Goal: Task Accomplishment & Management: Manage account settings

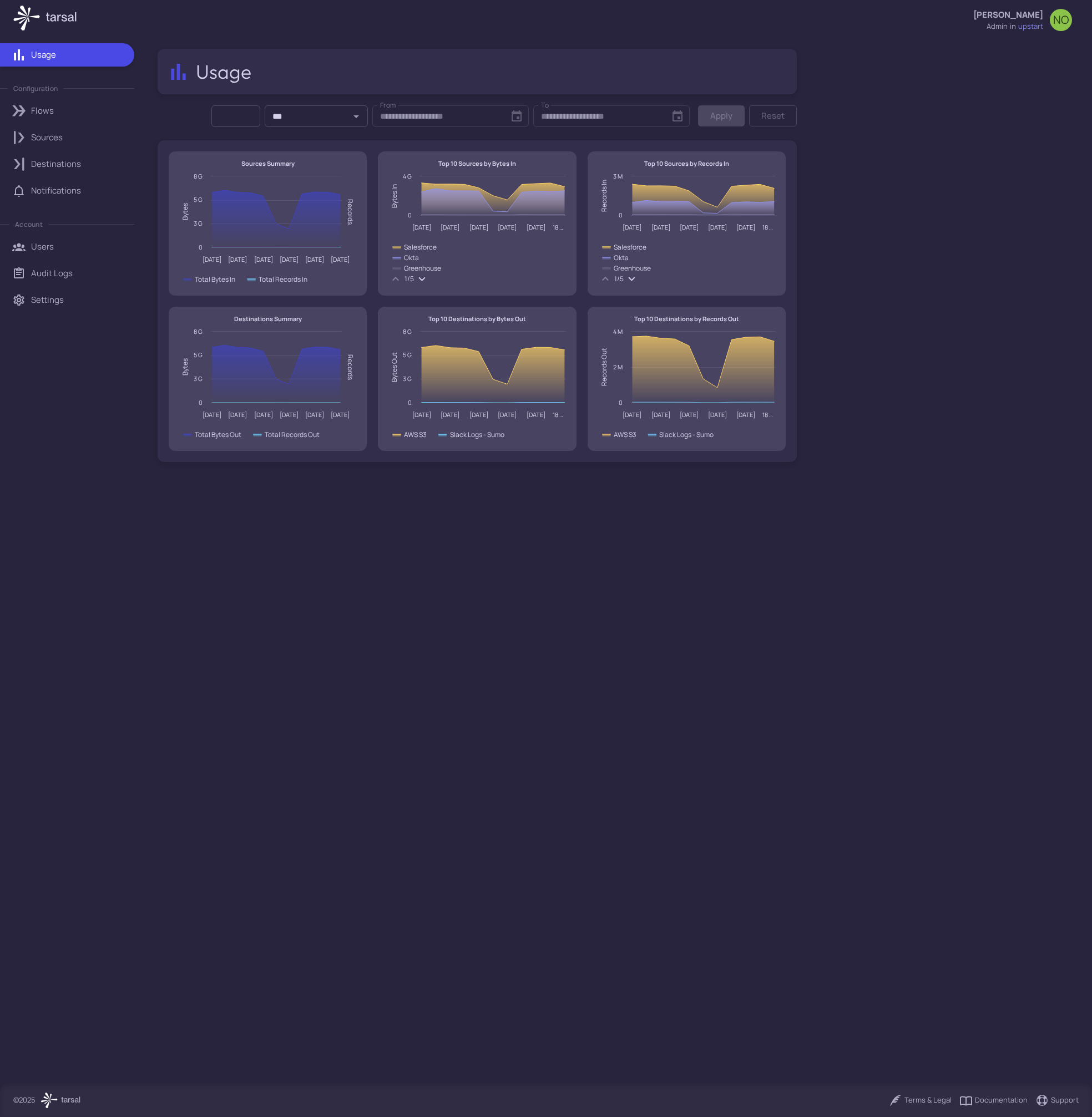
click at [53, 131] on p "Sources" at bounding box center [47, 137] width 32 height 12
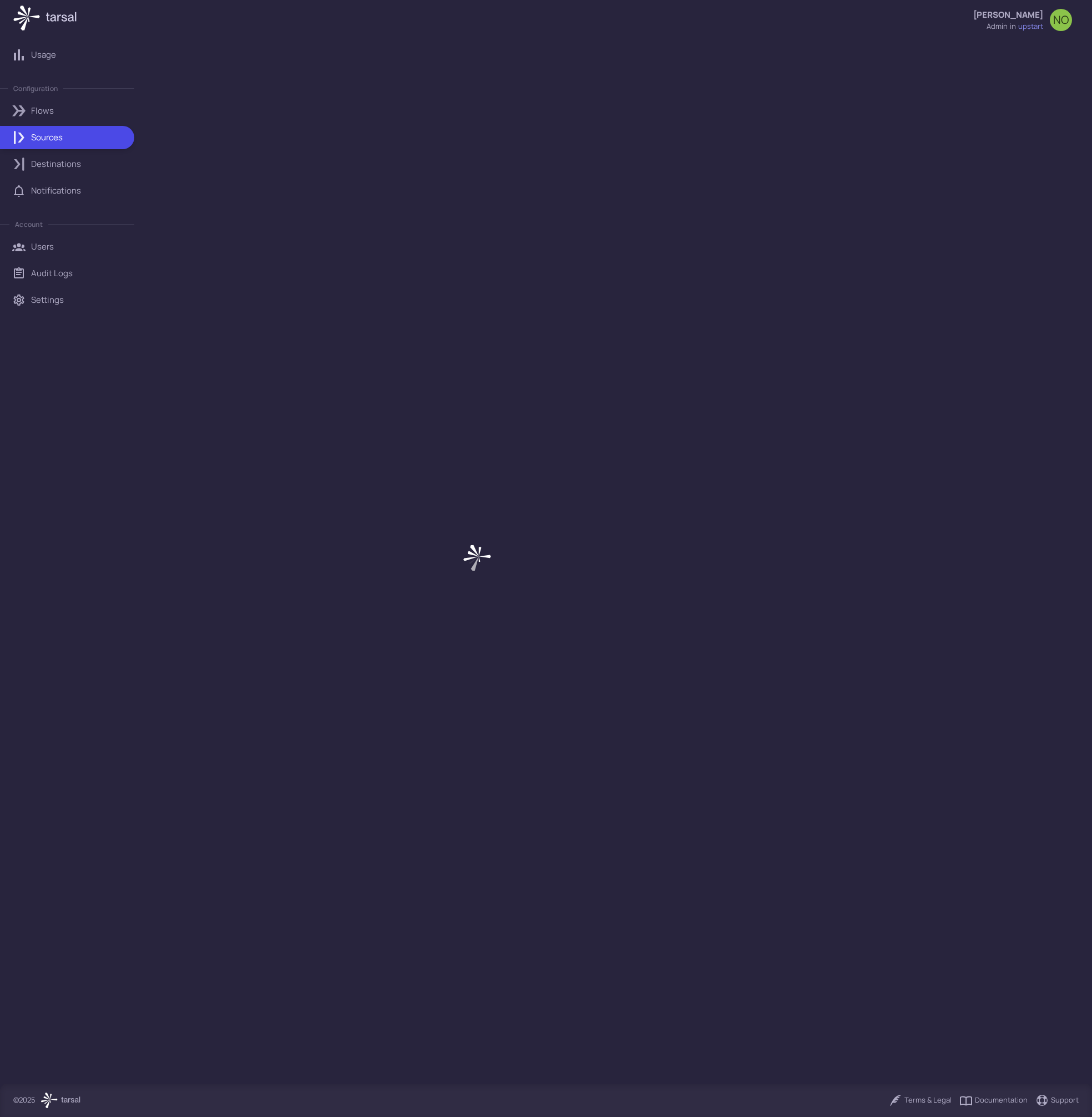
click at [48, 112] on p "Flows" at bounding box center [42, 111] width 23 height 12
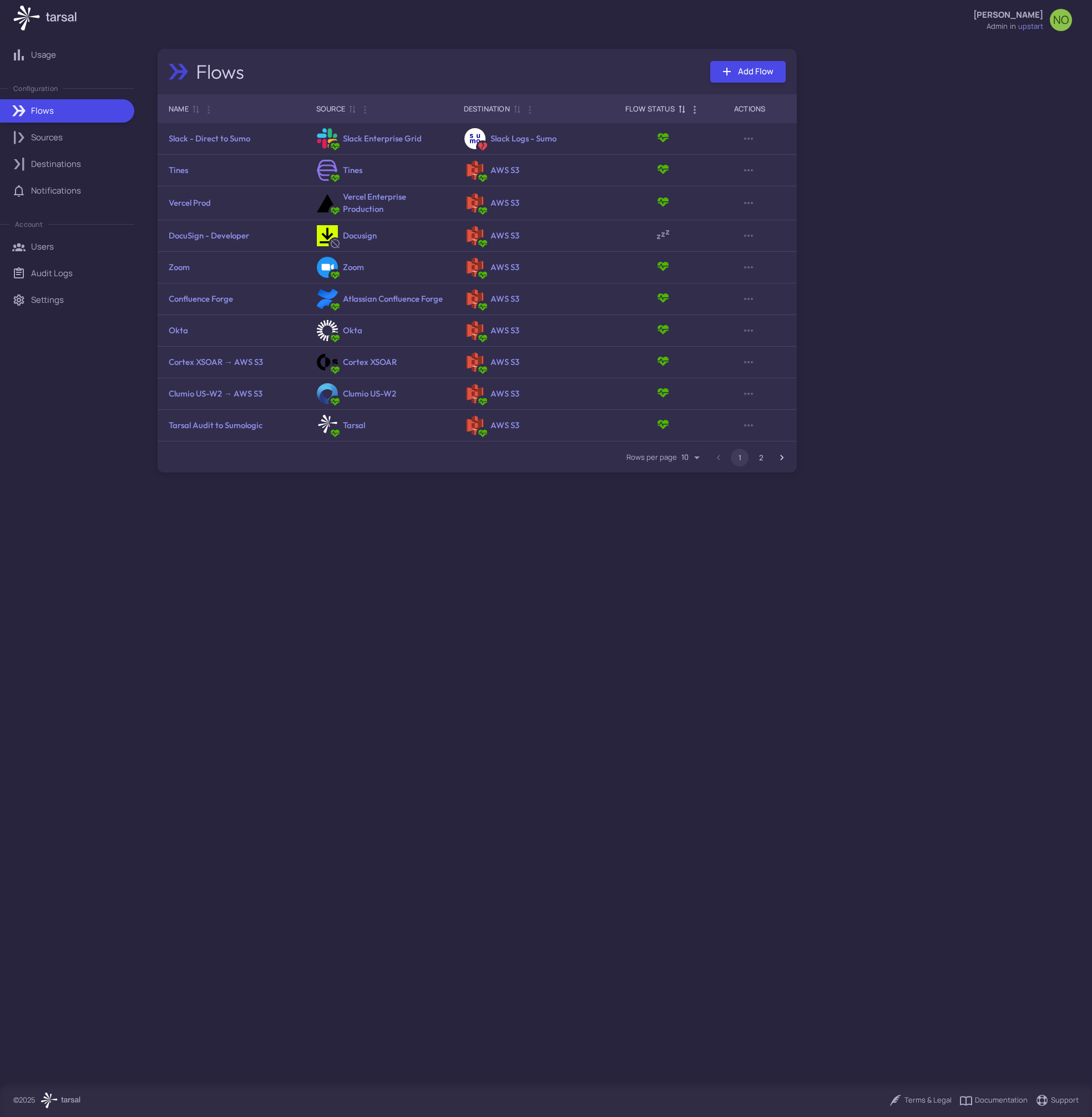
click at [631, 106] on div "Flow Status" at bounding box center [650, 109] width 50 height 13
click at [631, 105] on div "Flow Status" at bounding box center [650, 109] width 50 height 13
click at [62, 142] on p "Sources" at bounding box center [47, 137] width 32 height 12
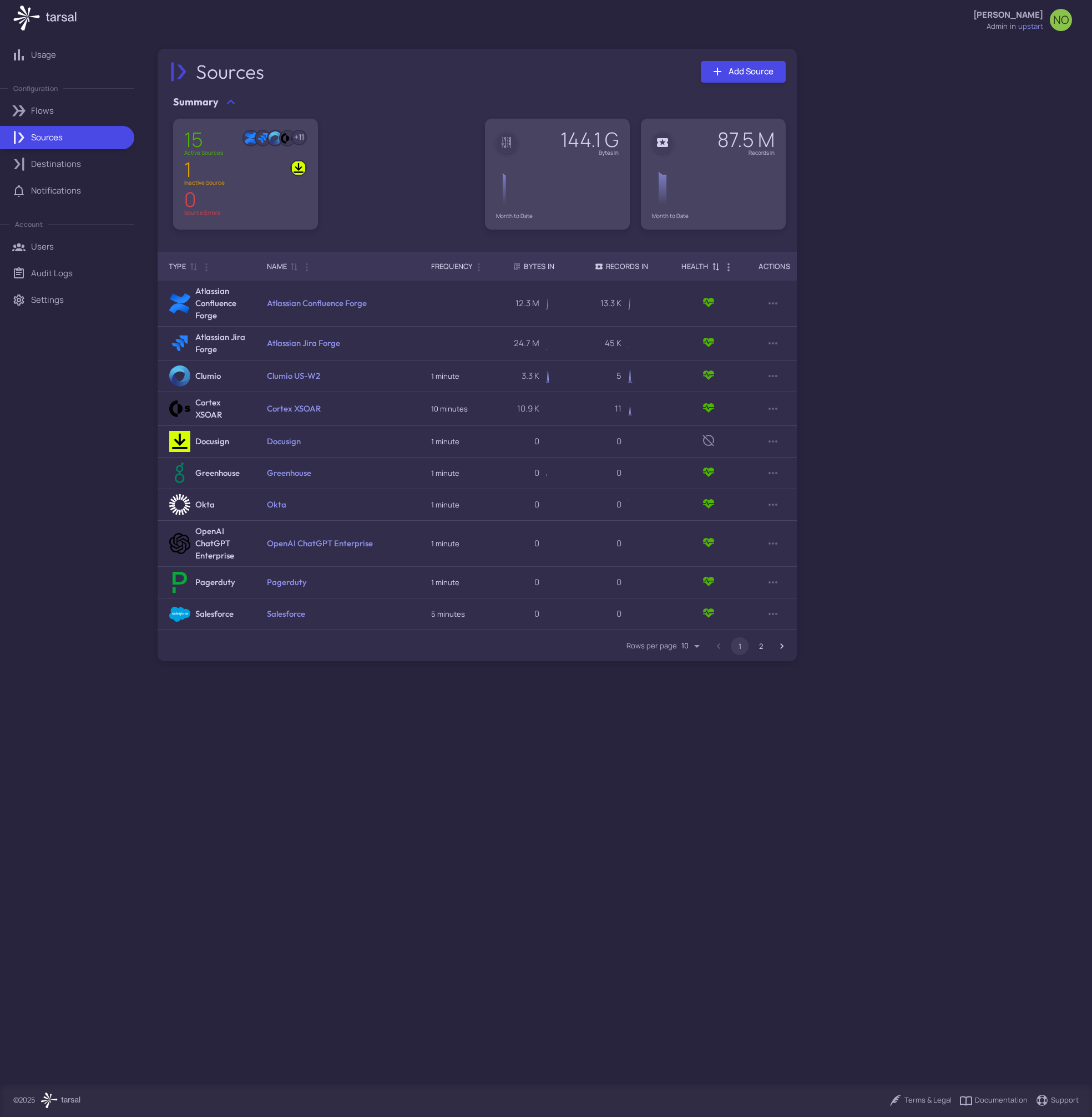
click at [695, 264] on div "Health" at bounding box center [695, 266] width 27 height 13
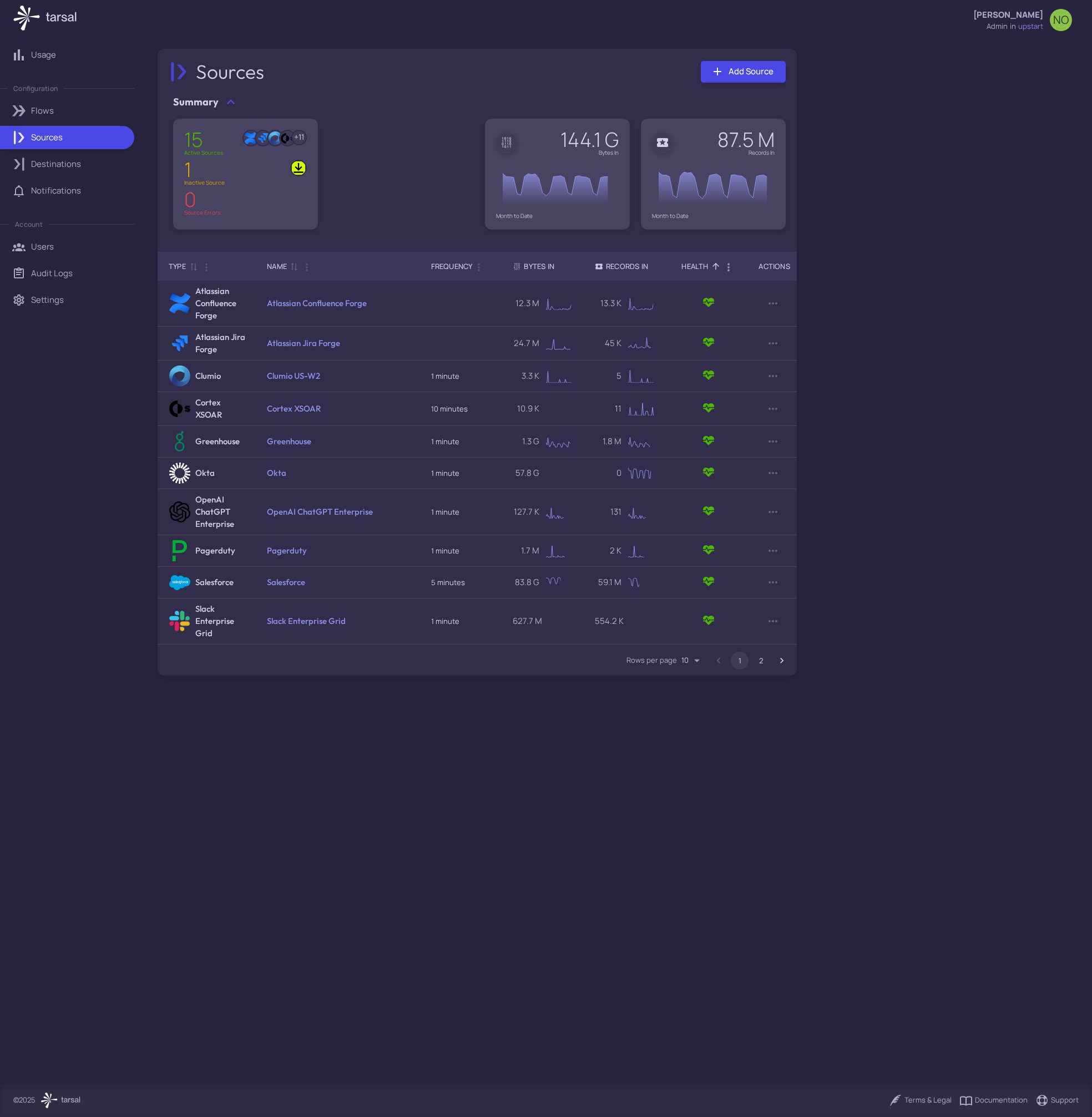
click at [695, 264] on div "Health" at bounding box center [695, 266] width 27 height 13
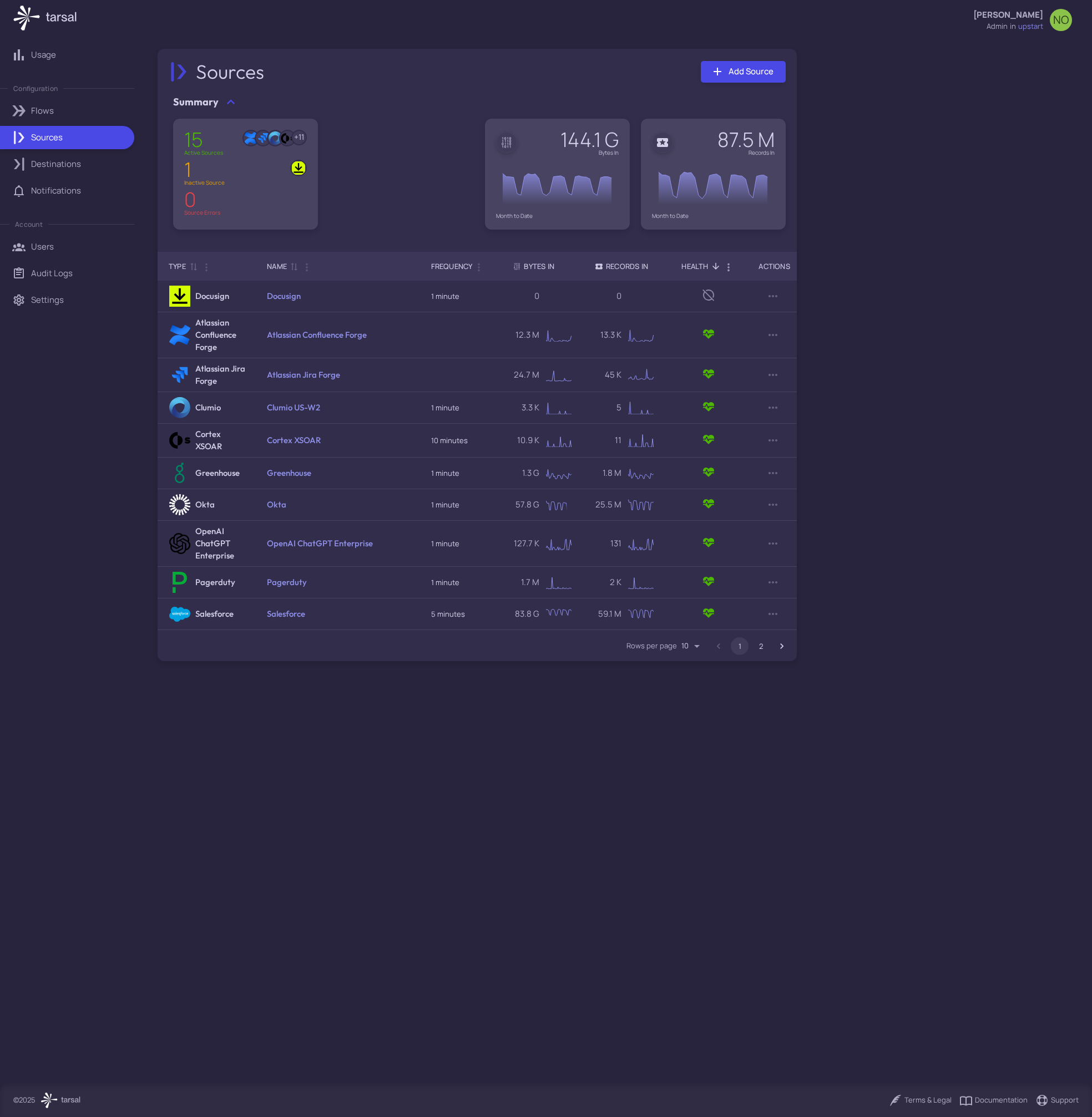
click at [695, 264] on div "Health" at bounding box center [695, 266] width 27 height 13
click at [72, 173] on link "Destinations" at bounding box center [67, 164] width 134 height 24
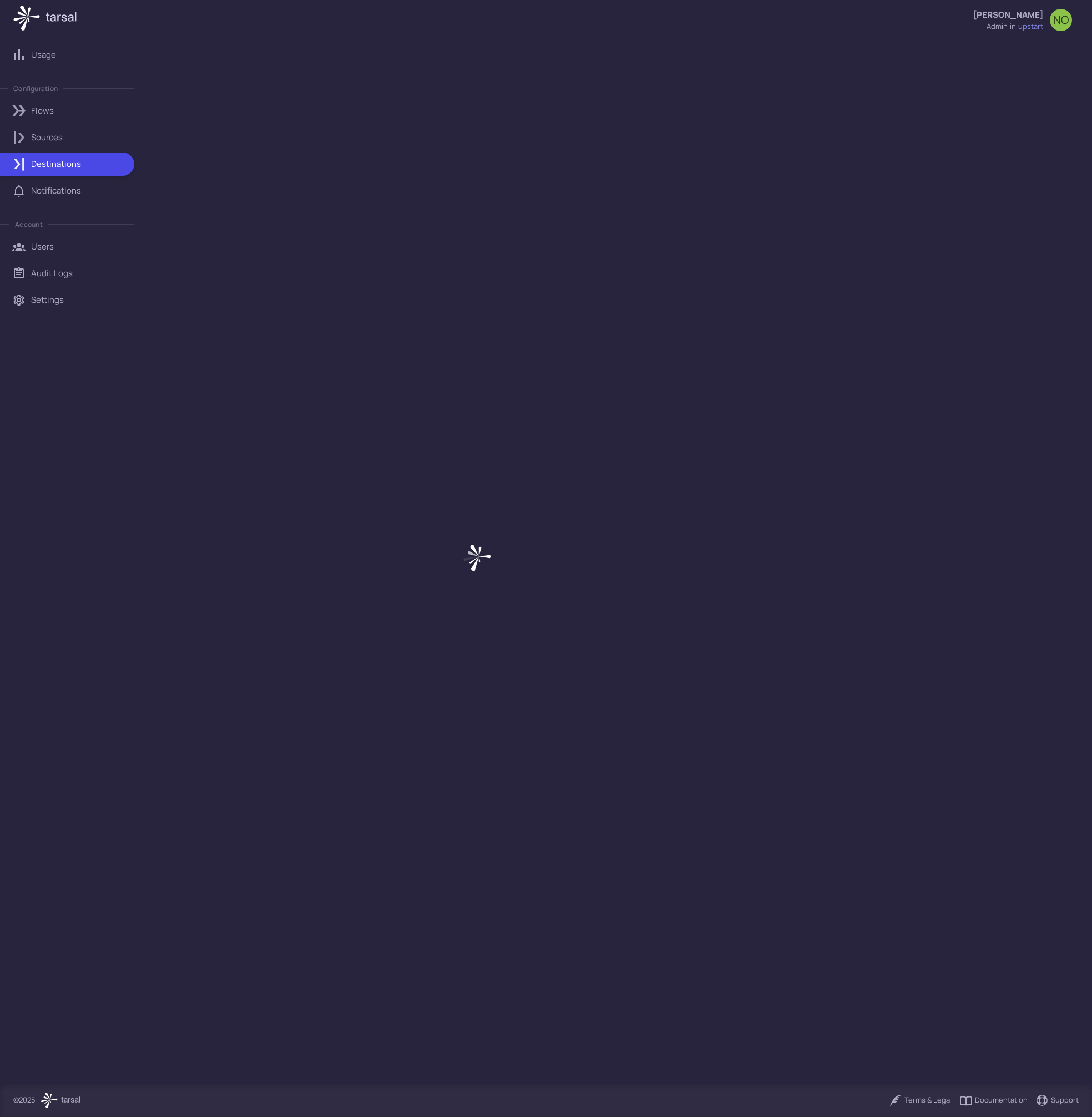
click at [67, 191] on p "Notifications" at bounding box center [56, 190] width 50 height 12
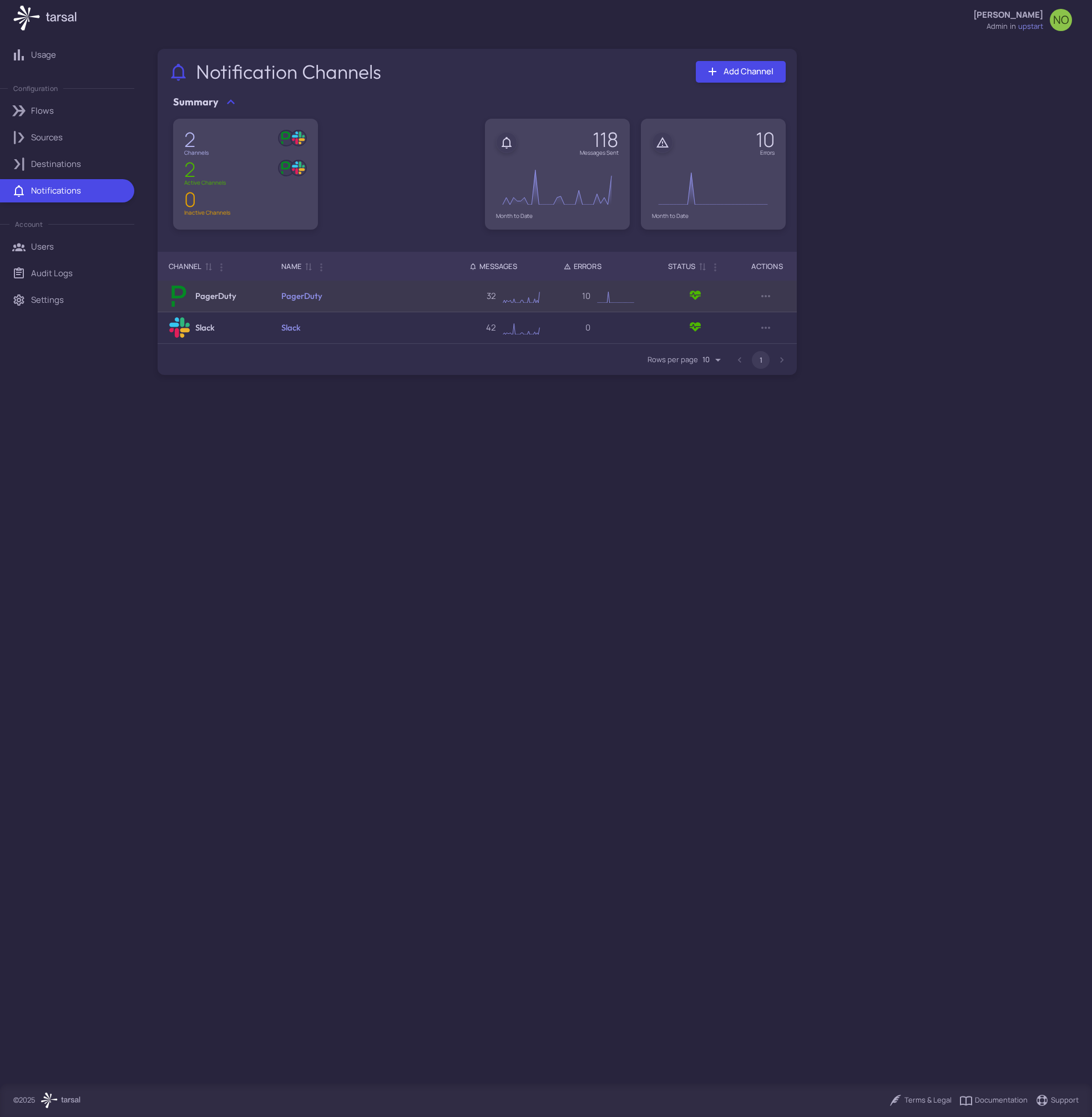
click at [350, 294] on td "PagerDuty" at bounding box center [364, 296] width 188 height 32
click at [320, 303] on td "PagerDuty" at bounding box center [364, 296] width 188 height 32
click at [313, 299] on link "PagerDuty" at bounding box center [301, 295] width 41 height 11
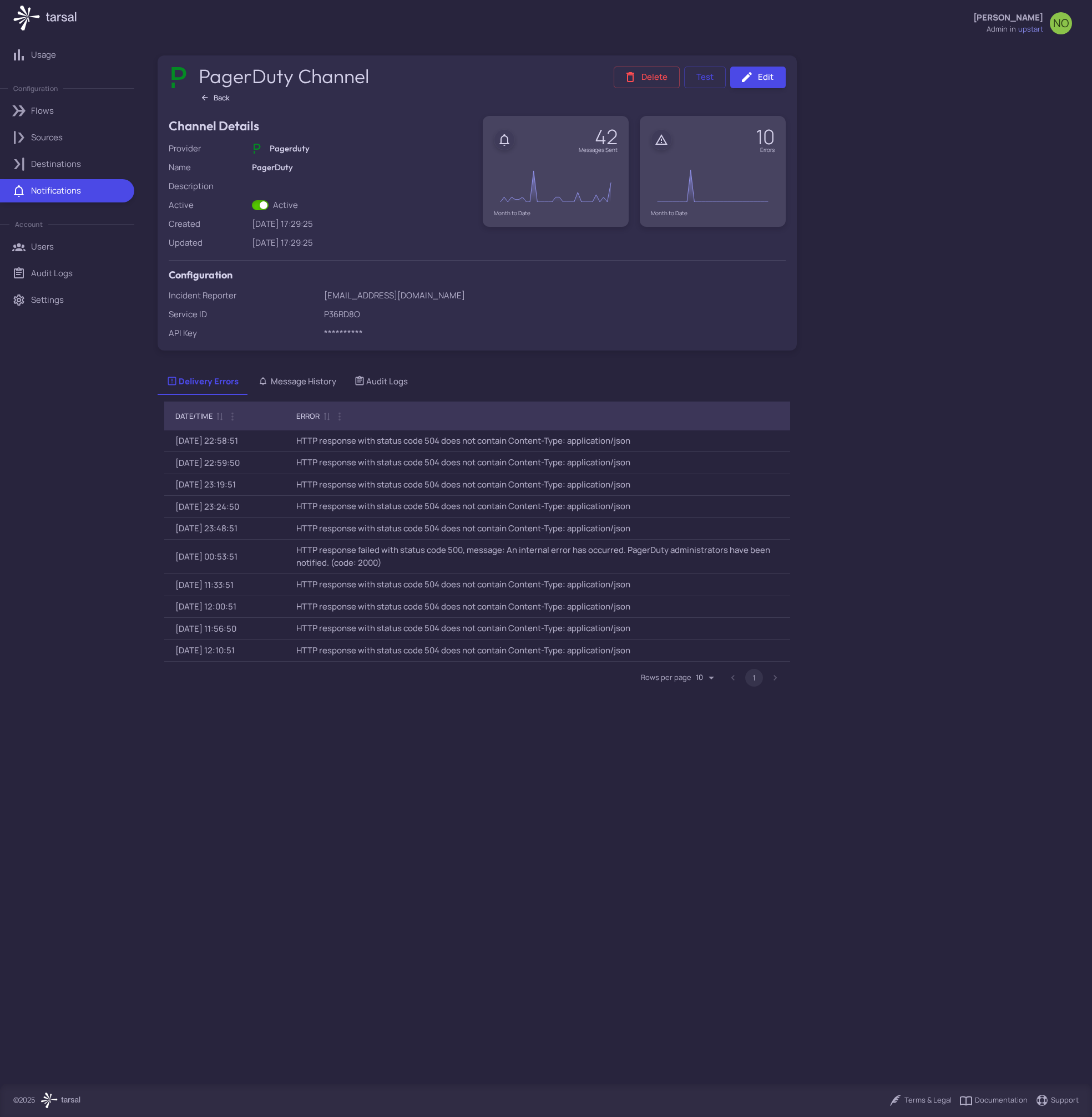
click at [41, 128] on link "Sources" at bounding box center [67, 138] width 134 height 24
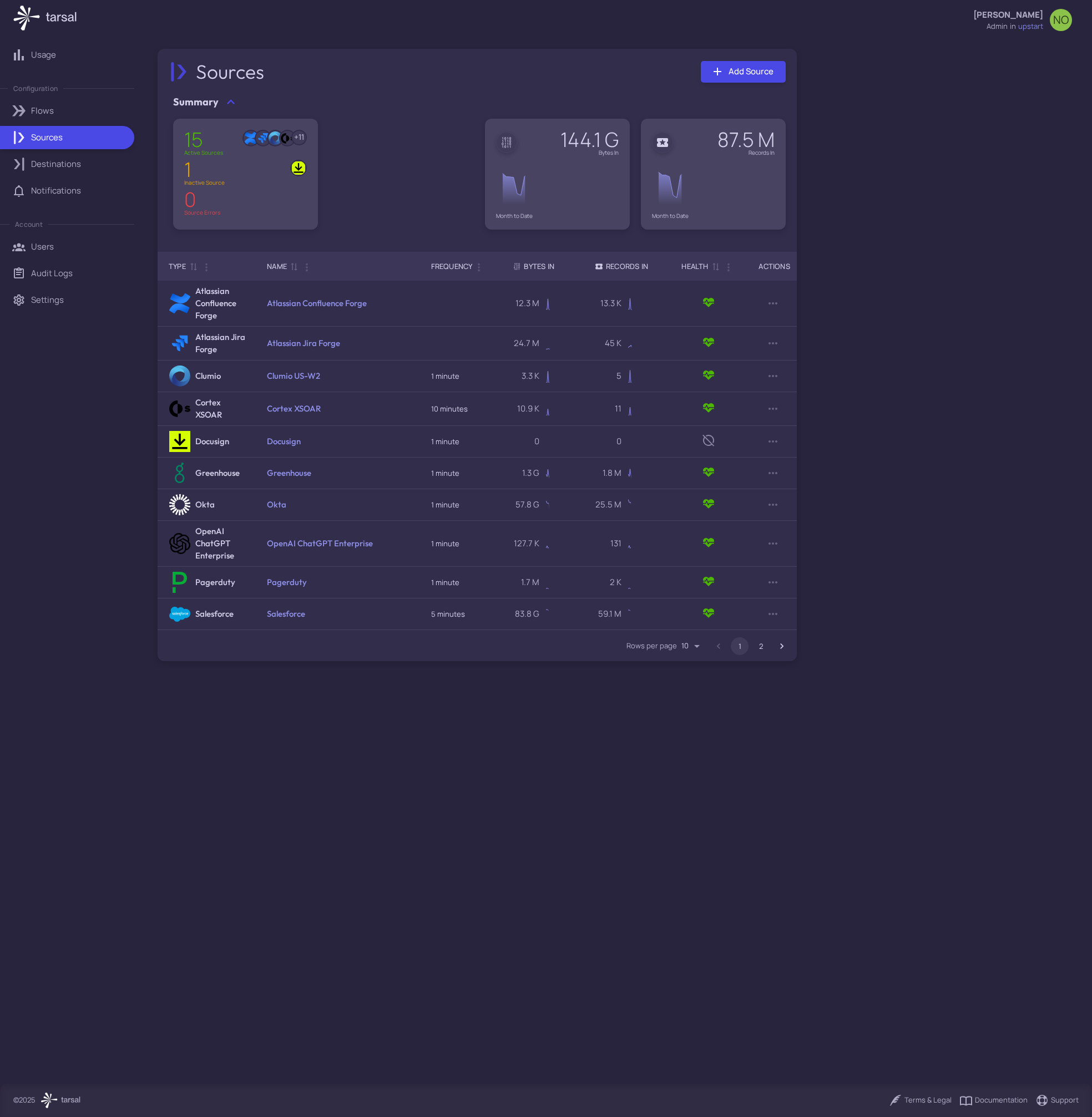
click at [45, 114] on p "Flows" at bounding box center [42, 111] width 23 height 12
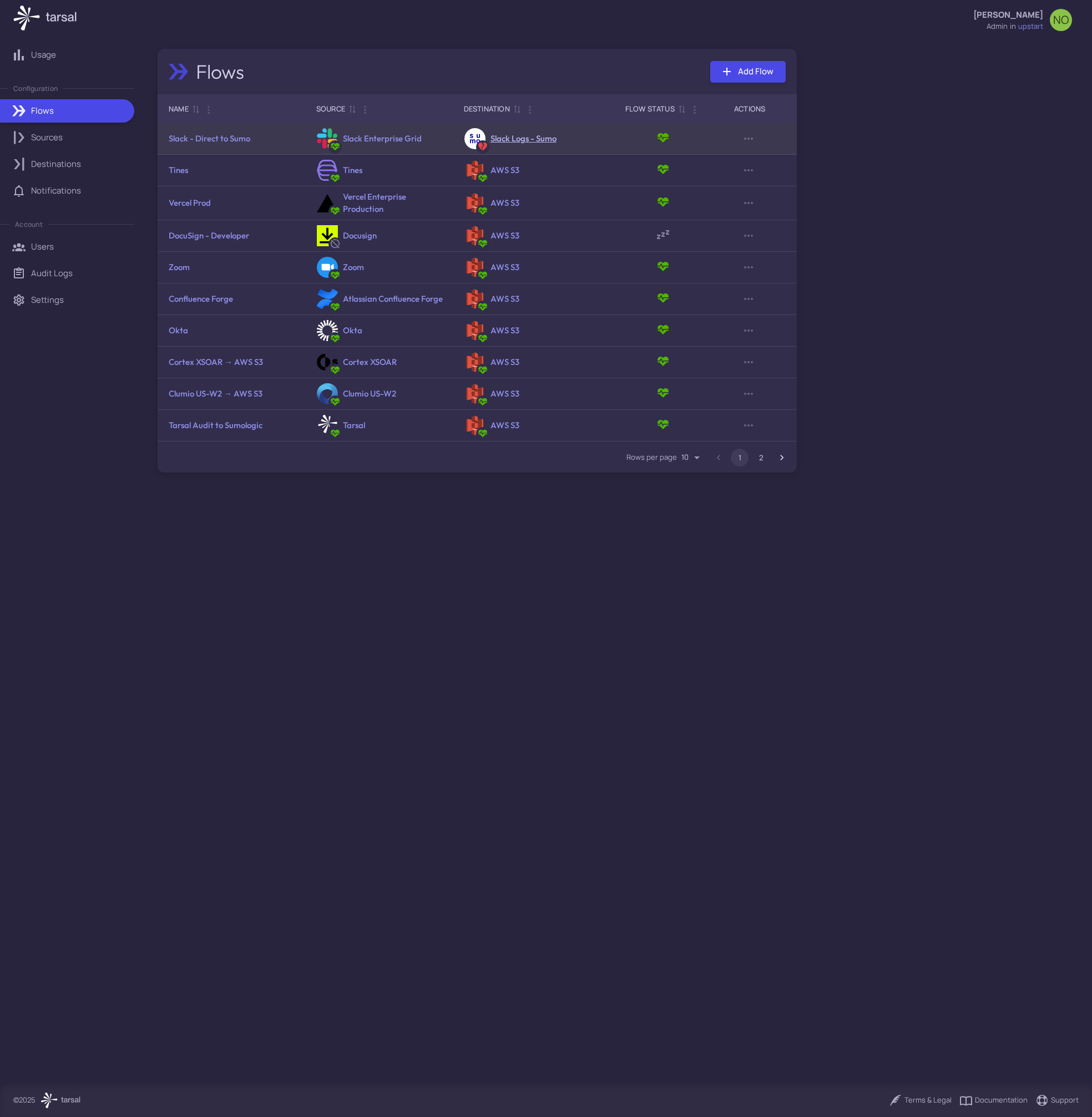
click at [509, 137] on link "Slack Logs - Sumo" at bounding box center [523, 138] width 66 height 11
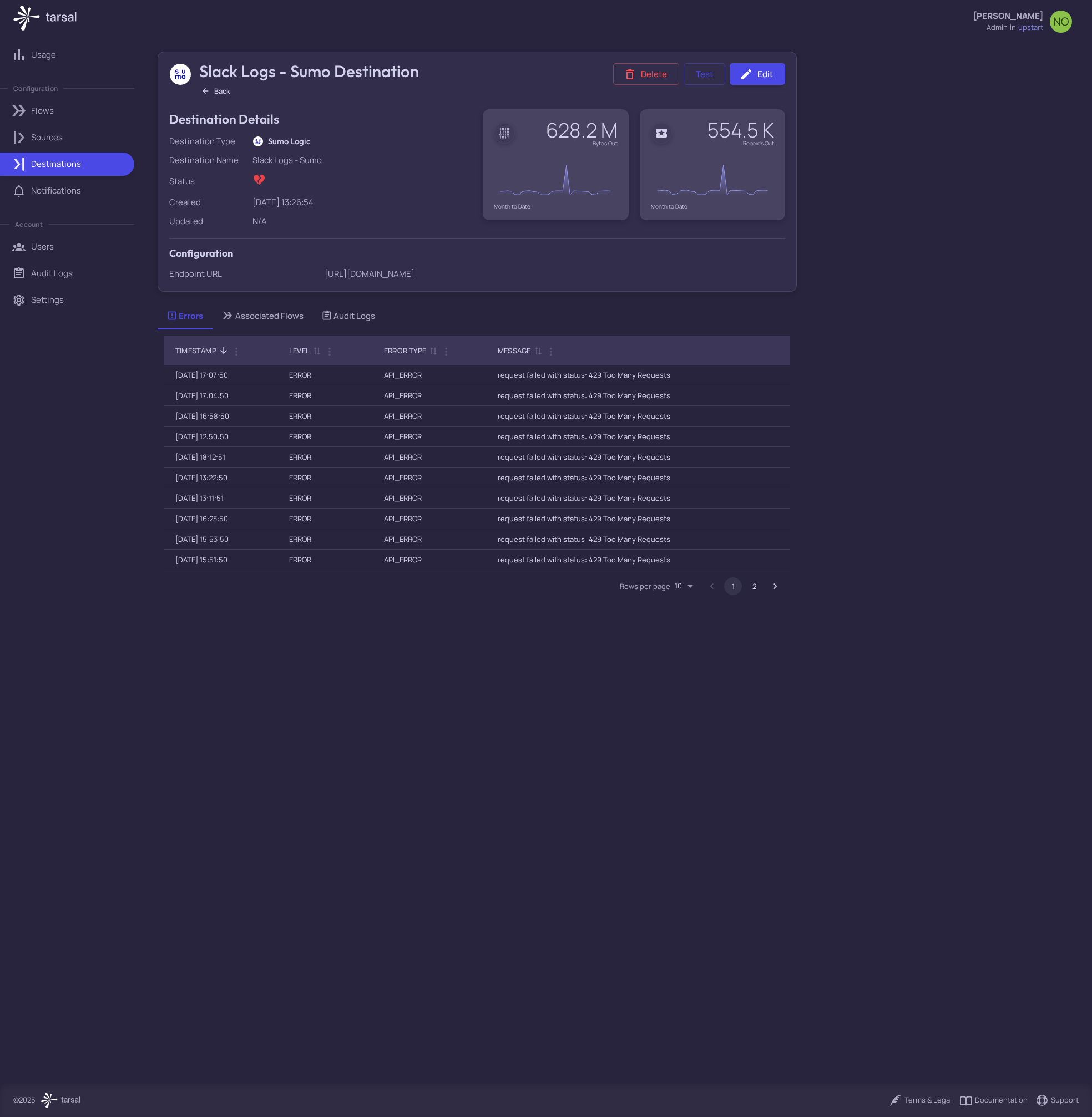
click at [286, 322] on div "Associated Flows" at bounding box center [262, 316] width 83 height 12
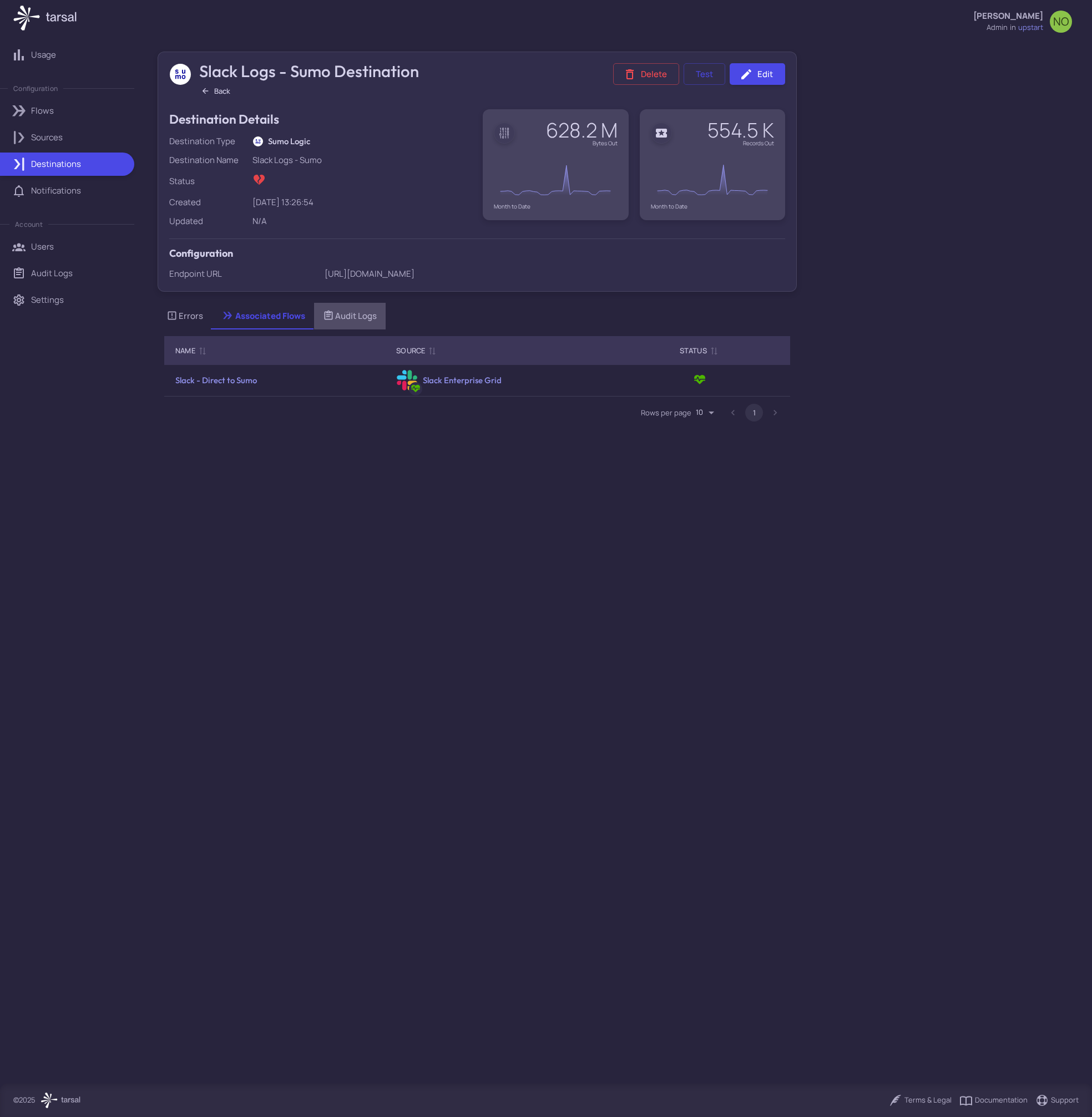
click at [334, 322] on div "Audit Logs" at bounding box center [349, 316] width 54 height 12
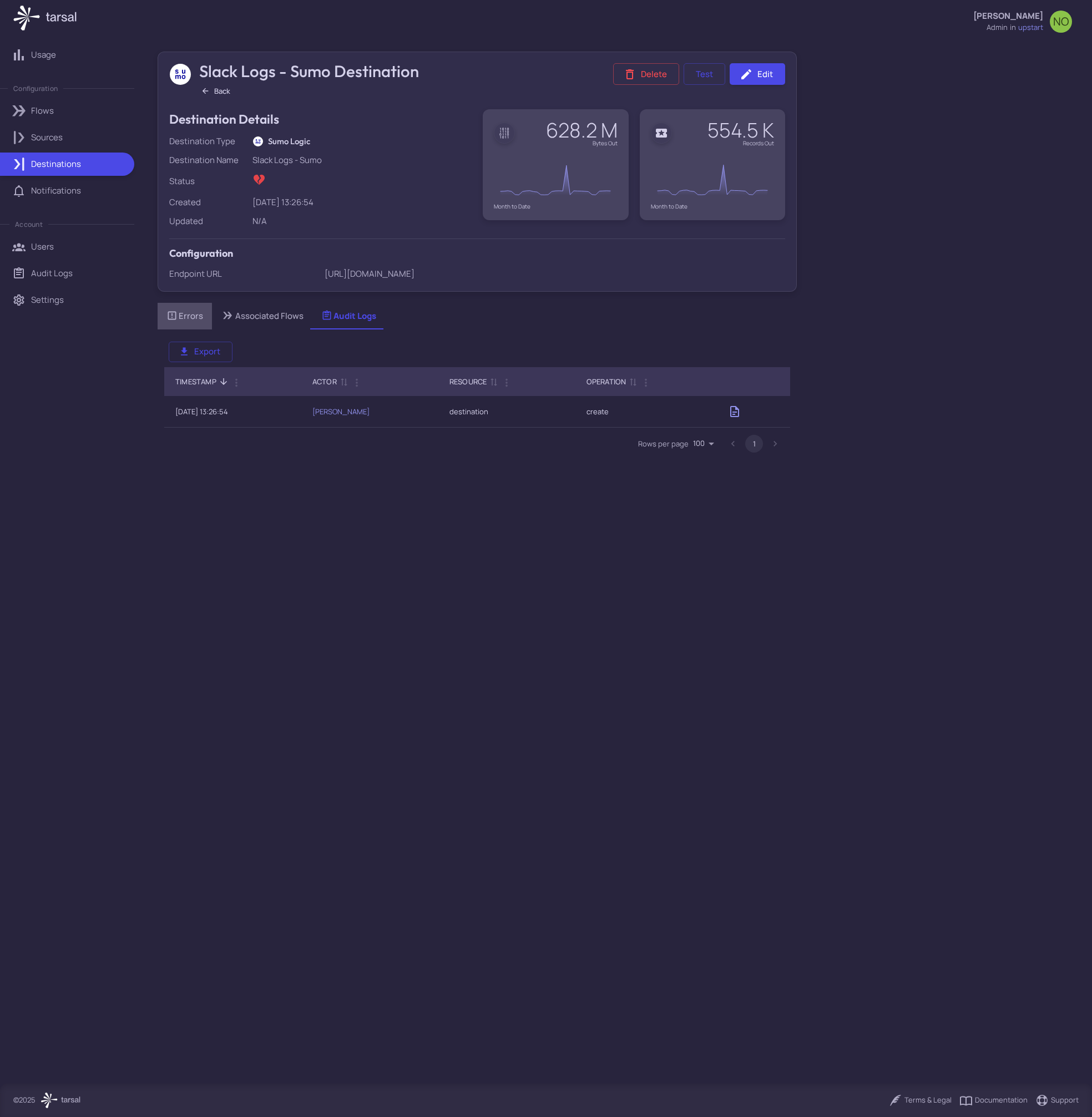
click at [179, 322] on div "Errors" at bounding box center [184, 316] width 36 height 12
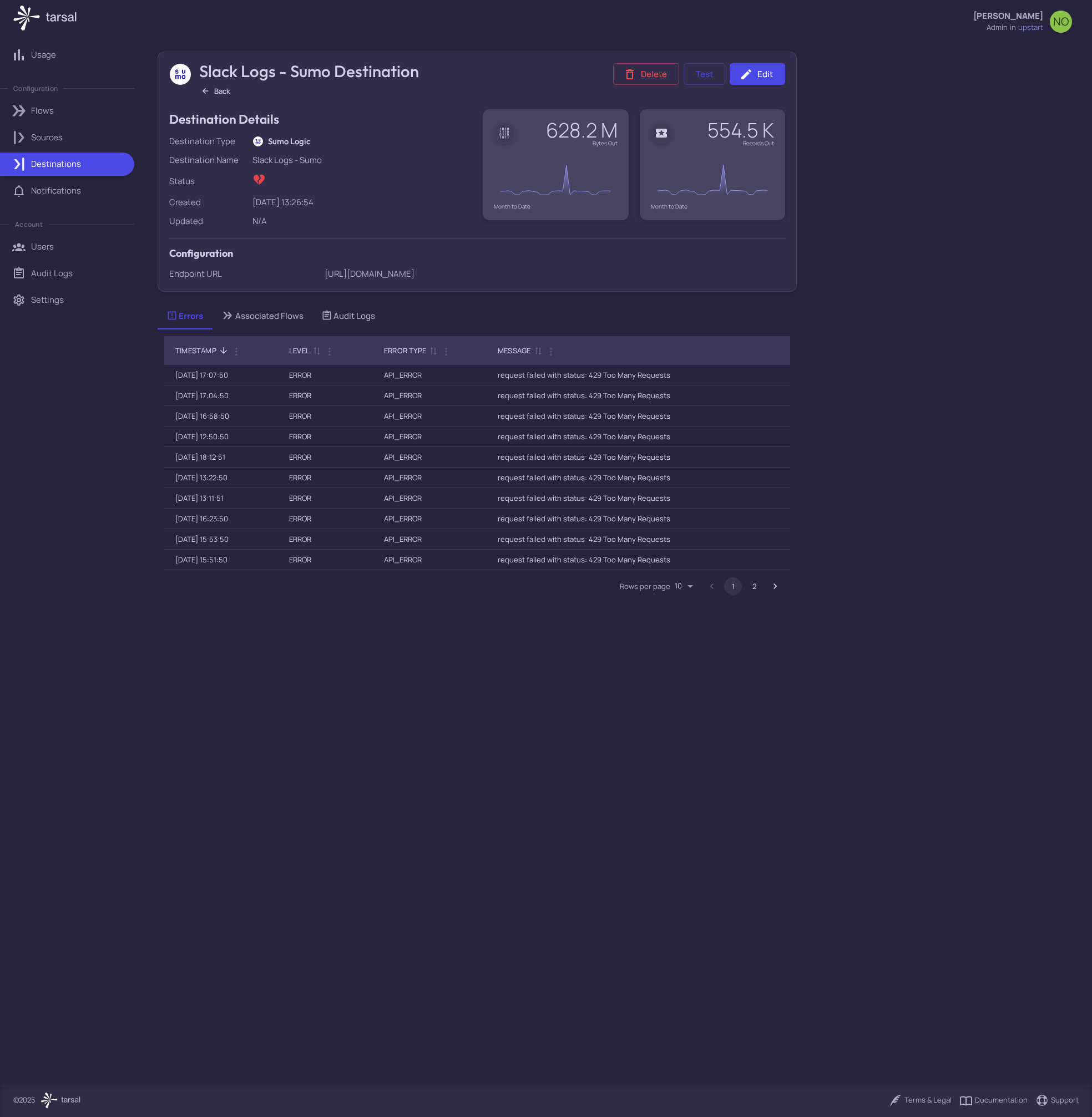
click at [573, 807] on main "Slack Logs - Sumo Destination Back Delete Test Edit Destination Details Destina…" at bounding box center [477, 563] width 666 height 1040
click at [963, 233] on div "Slack Logs - Sumo Destination Back [PERSON_NAME] admin in upstart NO Slack Logs…" at bounding box center [617, 541] width 947 height 1083
click at [991, 206] on div "Slack Logs - Sumo Destination Back [PERSON_NAME] admin in upstart NO Slack Logs…" at bounding box center [617, 541] width 947 height 1083
click at [760, 72] on link "Edit" at bounding box center [757, 74] width 56 height 22
drag, startPoint x: 645, startPoint y: 401, endPoint x: 474, endPoint y: 396, distance: 171.1
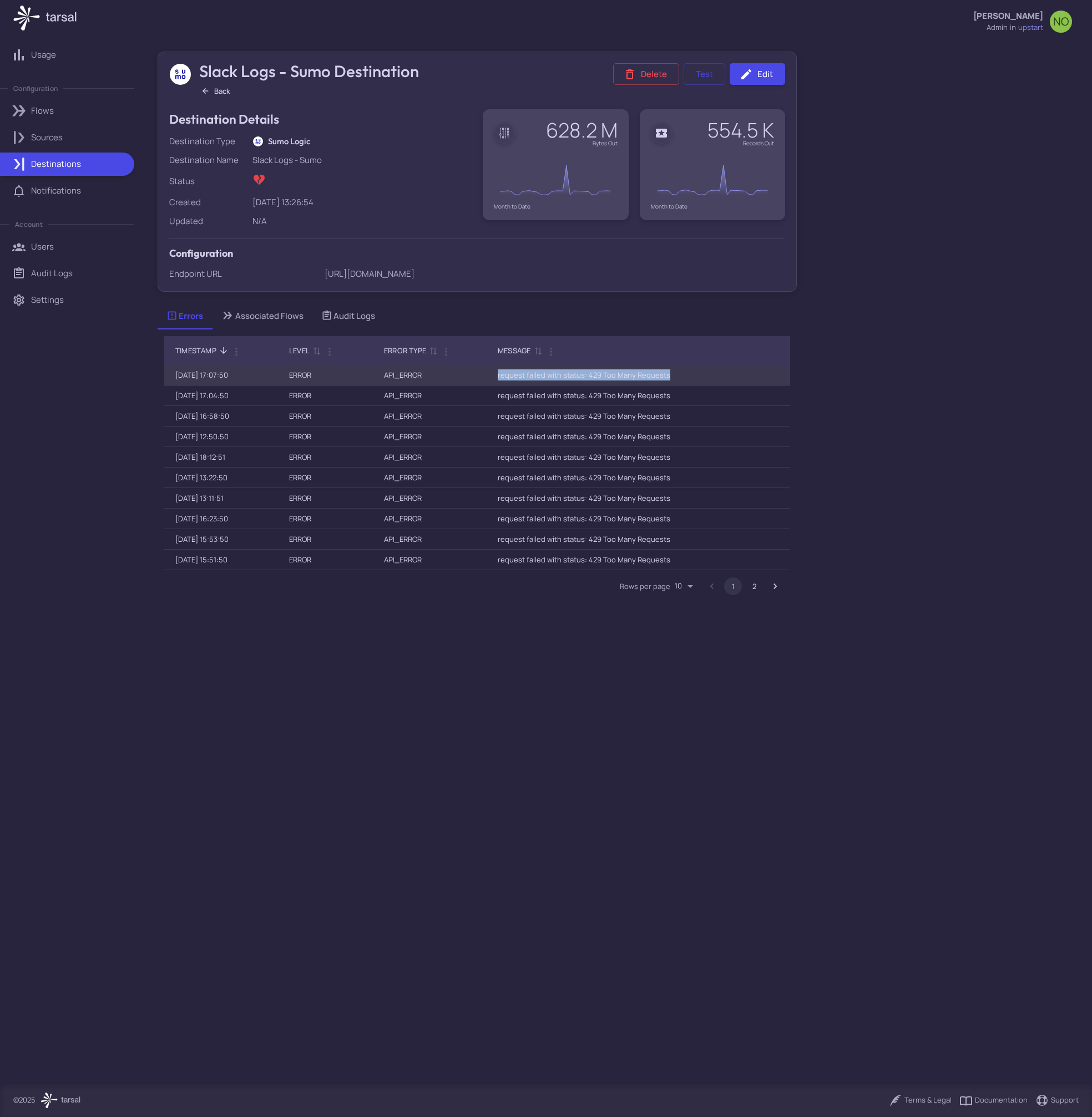
click at [474, 386] on tr "[DATE] 17:07:50 ERROR API_ERROR request failed with status: 429 Too Many Reques…" at bounding box center [477, 375] width 626 height 20
copy tr "request failed with status: 429 Too Many Requests"
click at [58, 167] on p "Destinations" at bounding box center [56, 164] width 50 height 12
